Goal: Download file/media

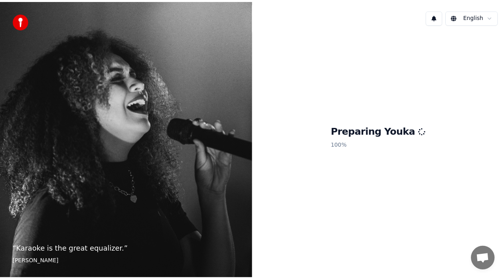
scroll to position [18, 0]
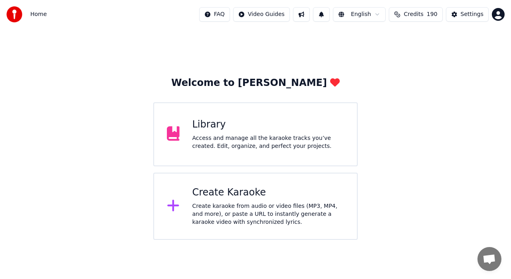
click at [225, 131] on div "Library Access and manage all the karaoke tracks you’ve created. Edit, organize…" at bounding box center [268, 134] width 152 height 32
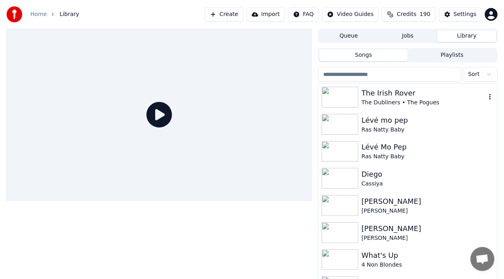
click at [385, 93] on div "The Irish Rover" at bounding box center [424, 92] width 125 height 11
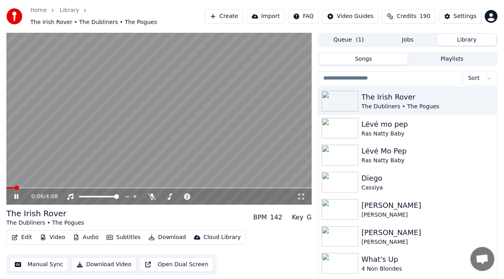
click at [139, 187] on span at bounding box center [158, 188] width 305 height 2
click at [167, 183] on video at bounding box center [158, 119] width 305 height 172
click at [170, 182] on video at bounding box center [158, 119] width 305 height 172
click at [167, 185] on span at bounding box center [166, 187] width 5 height 5
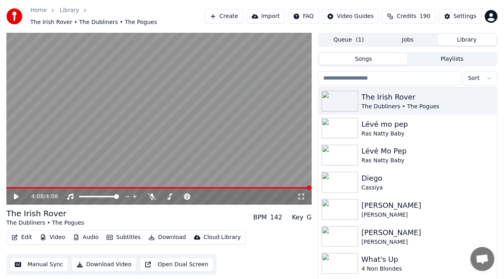
click at [109, 260] on button "Download Video" at bounding box center [103, 264] width 65 height 14
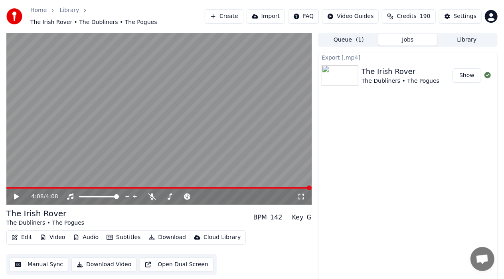
click at [468, 73] on button "Show" at bounding box center [467, 75] width 29 height 14
